Goal: Transaction & Acquisition: Purchase product/service

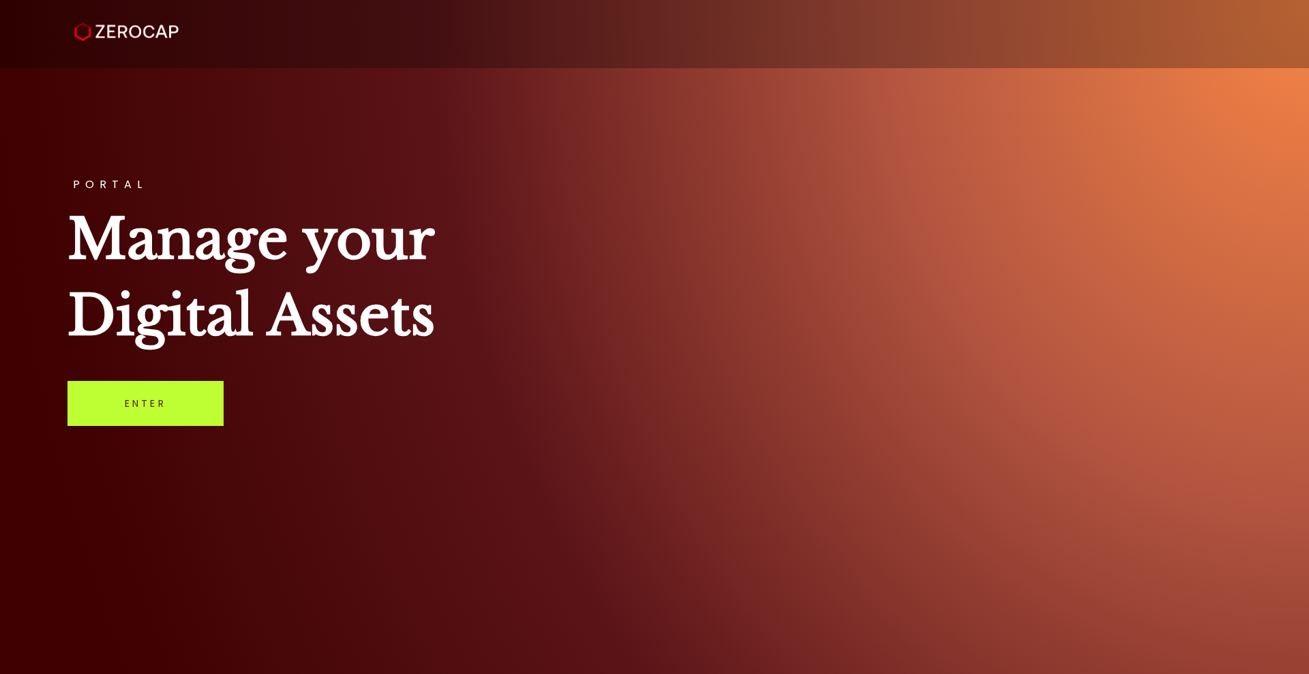
click at [115, 388] on link "Enter" at bounding box center [145, 403] width 156 height 45
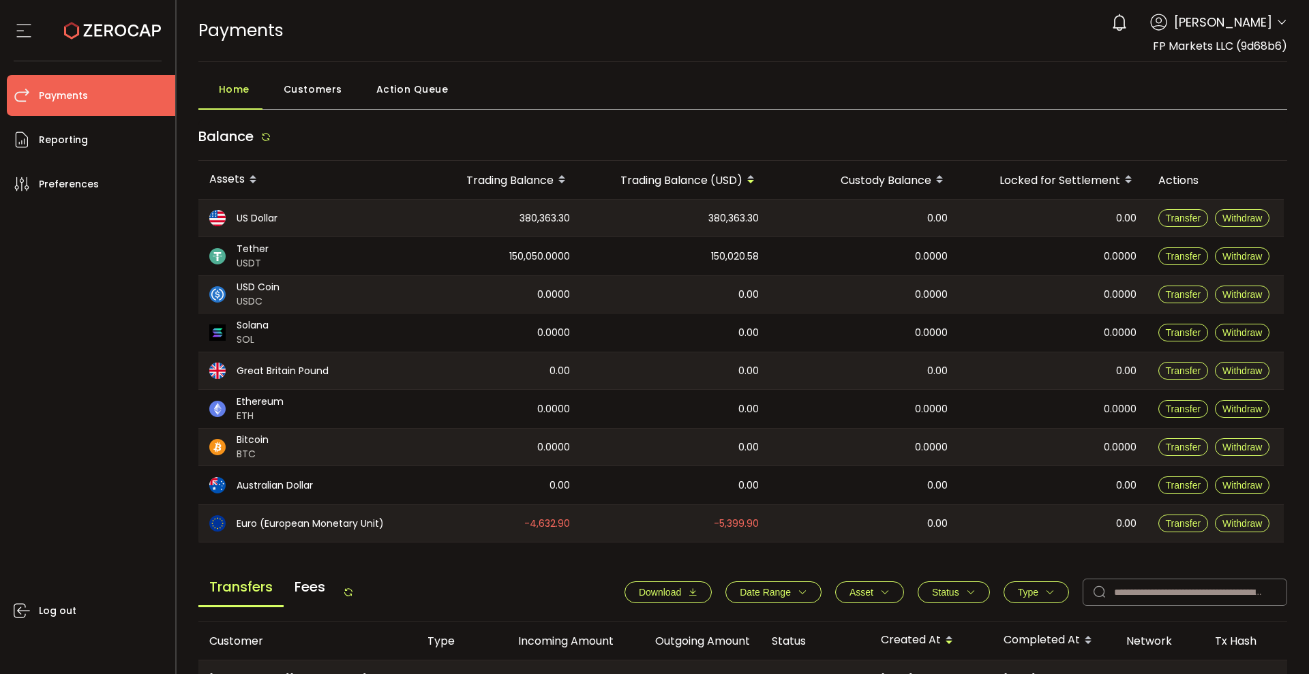
scroll to position [431, 0]
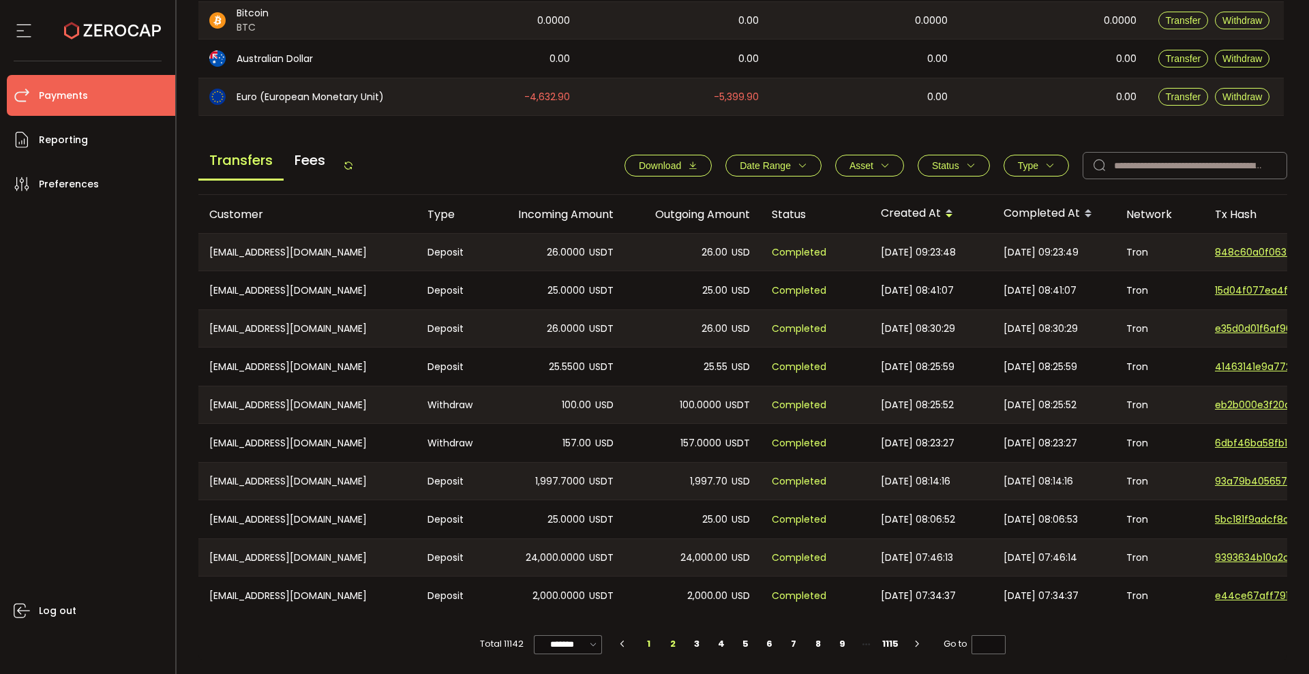
click at [668, 640] on li "2" at bounding box center [673, 644] width 25 height 19
click at [686, 646] on li "3" at bounding box center [697, 644] width 25 height 19
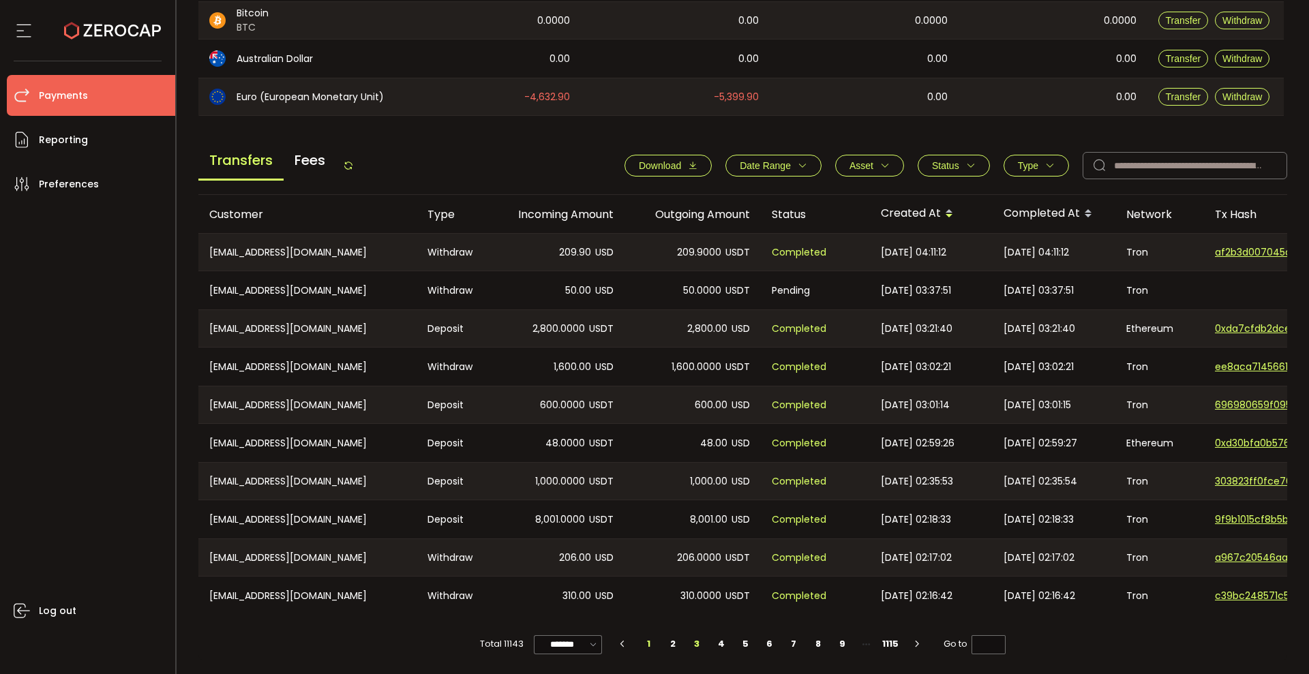
click at [646, 640] on li "1" at bounding box center [649, 644] width 25 height 19
type input "*"
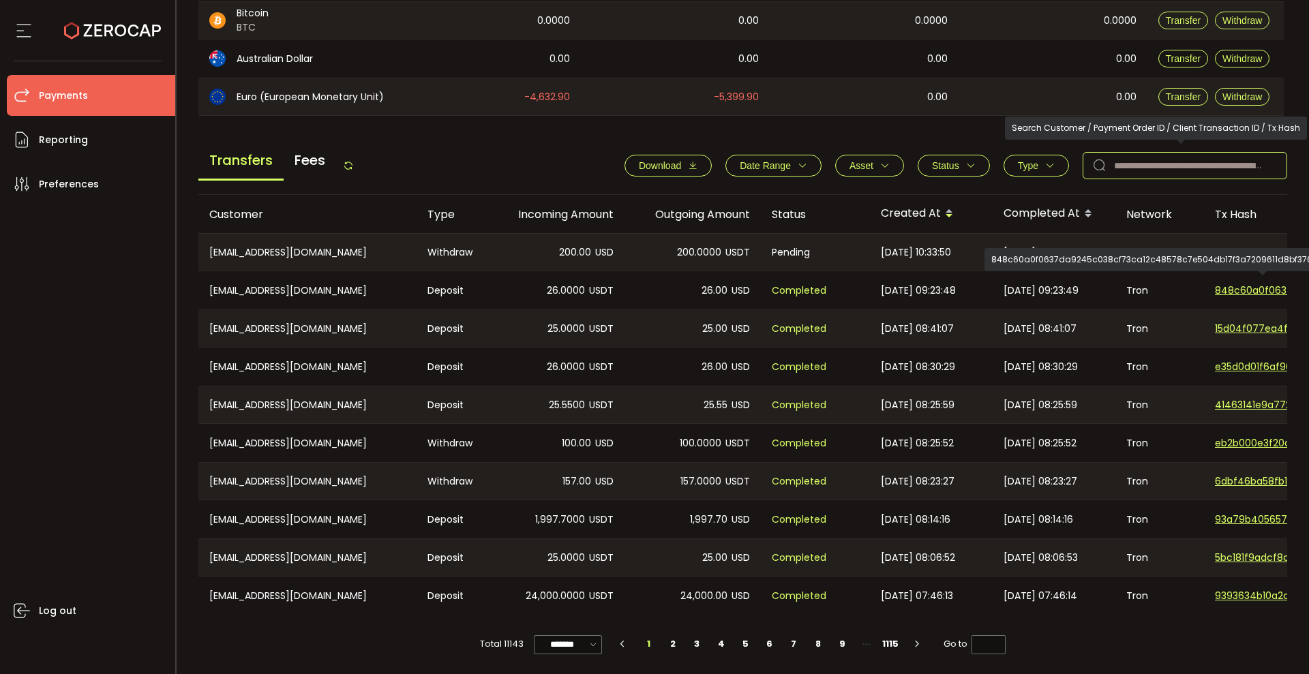
click at [1207, 158] on input "text" at bounding box center [1184, 165] width 204 height 27
paste input "**********"
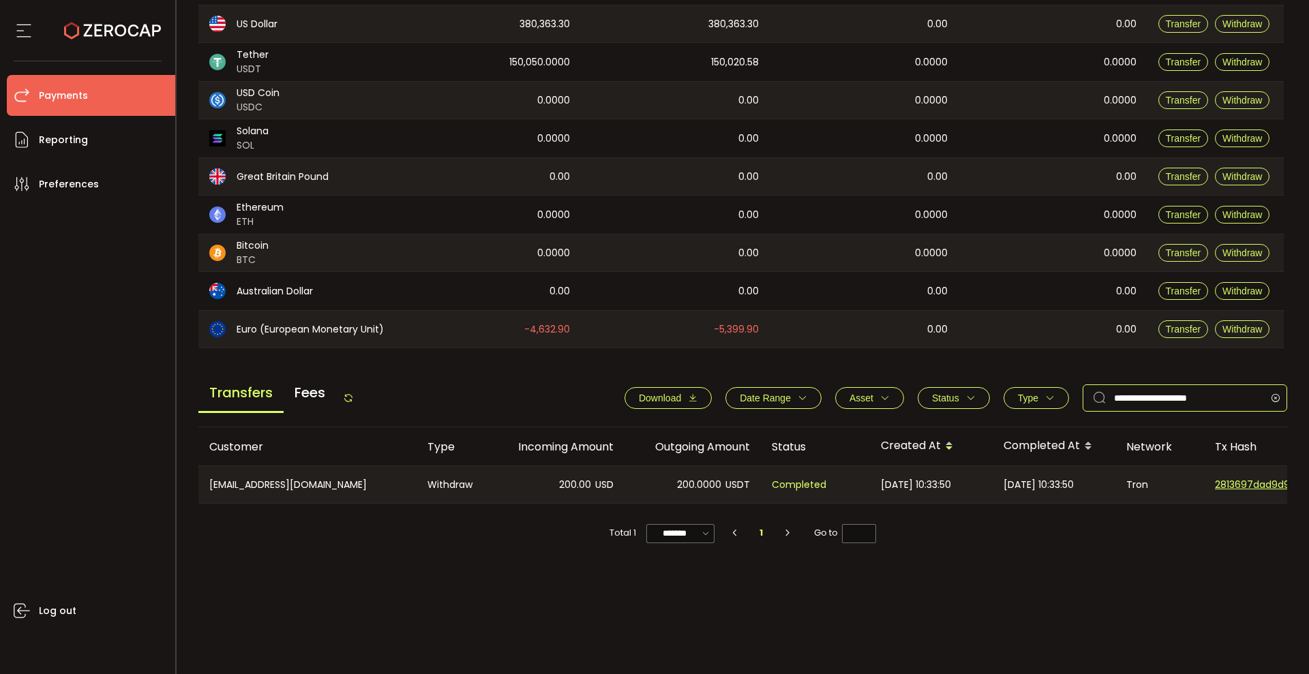
scroll to position [194, 0]
type input "**********"
click at [1168, 487] on div "Tron" at bounding box center [1159, 484] width 89 height 37
click at [653, 482] on div "200.0000 USDT" at bounding box center [692, 484] width 136 height 37
click at [1186, 483] on div "Tron" at bounding box center [1159, 484] width 89 height 37
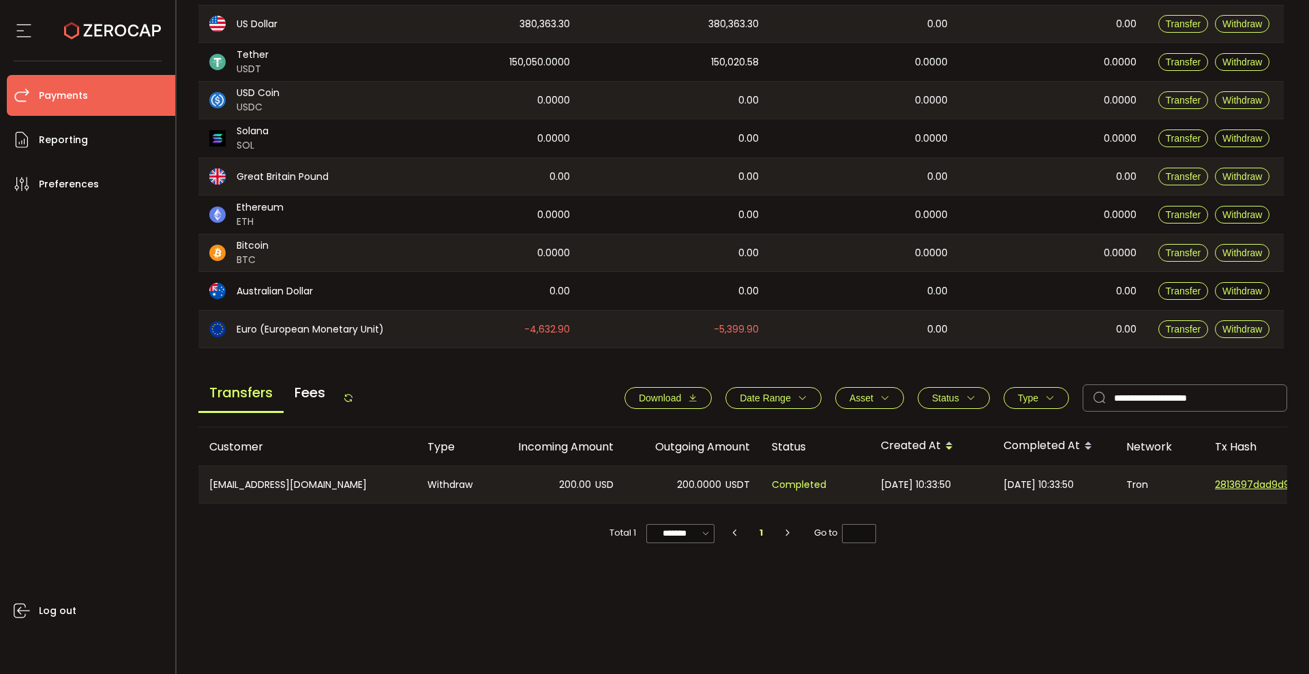
click at [1186, 483] on div "Tron" at bounding box center [1159, 484] width 89 height 37
click at [1226, 479] on span "2813697dad9d981236d01547911d53f852271ca8c20cf77e9f0fbbb12af3a973" at bounding box center [1262, 485] width 95 height 14
